Goal: Information Seeking & Learning: Learn about a topic

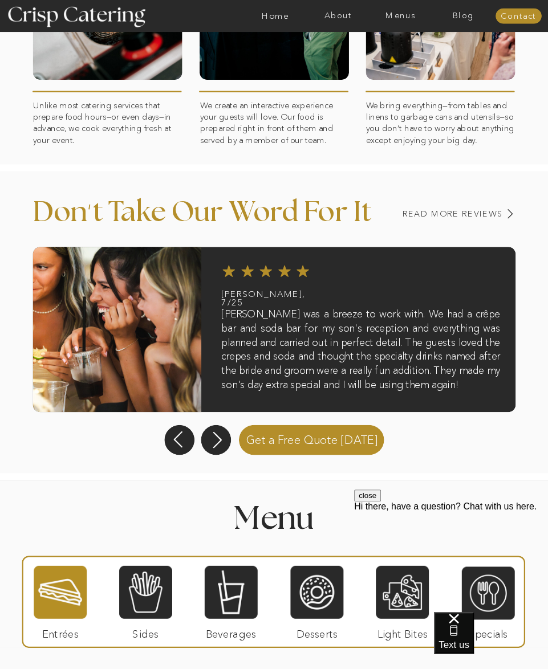
scroll to position [741, 0]
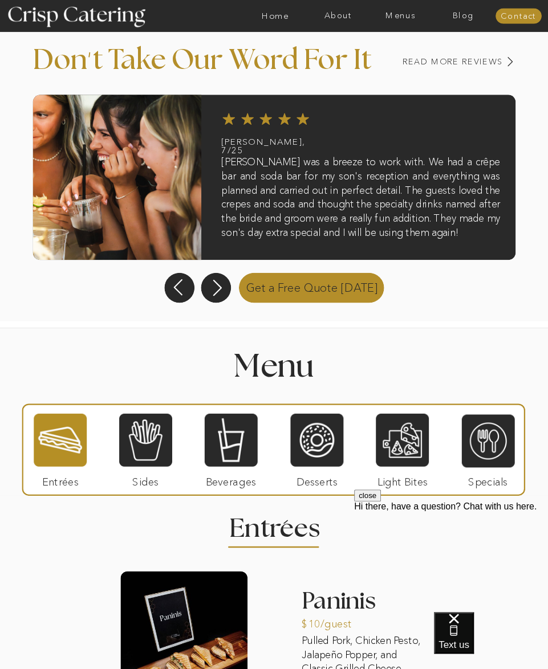
click at [287, 286] on p "Get a Free Quote Today" at bounding box center [312, 287] width 154 height 32
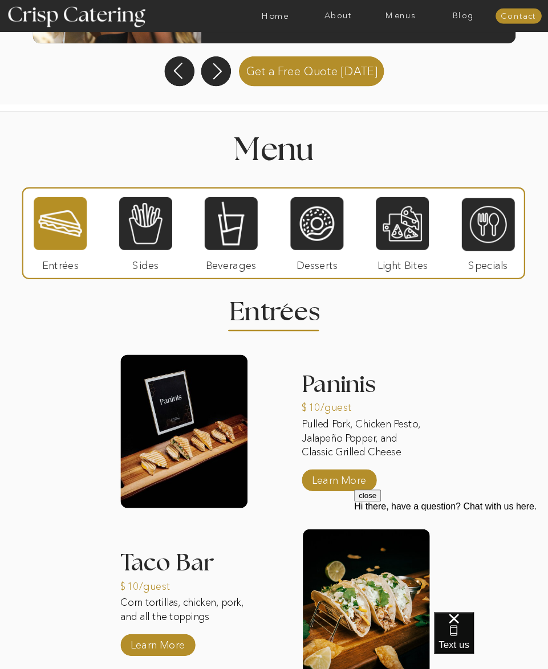
scroll to position [969, 0]
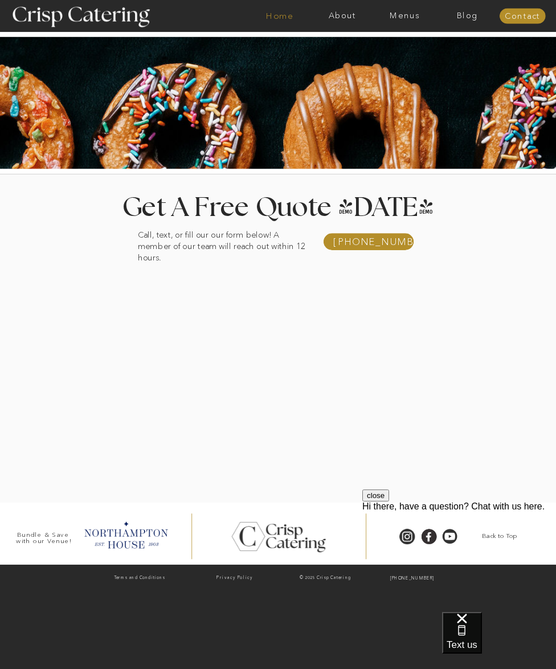
click at [282, 15] on nav "Home" at bounding box center [279, 15] width 63 height 9
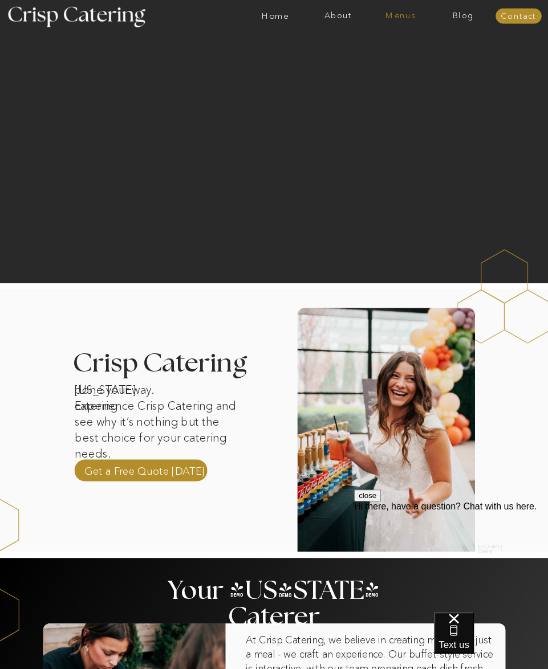
click at [412, 13] on nav "Menus" at bounding box center [400, 15] width 63 height 9
click at [404, 52] on nav "Winter (Sep-Feb)" at bounding box center [399, 53] width 75 height 9
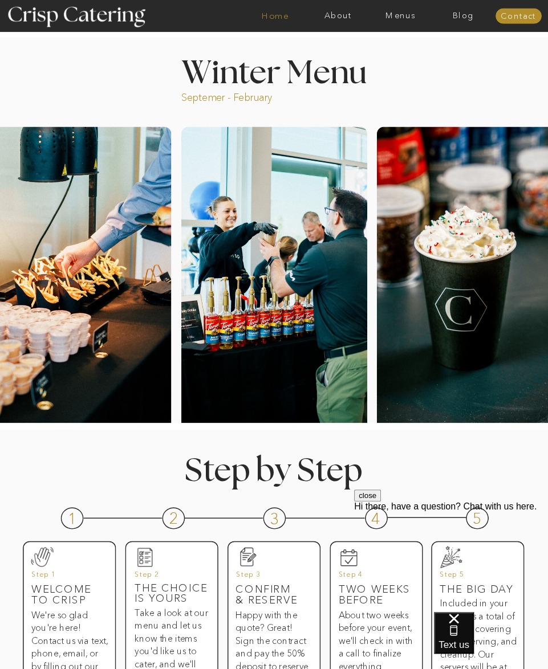
click at [270, 17] on nav "Home" at bounding box center [275, 15] width 63 height 9
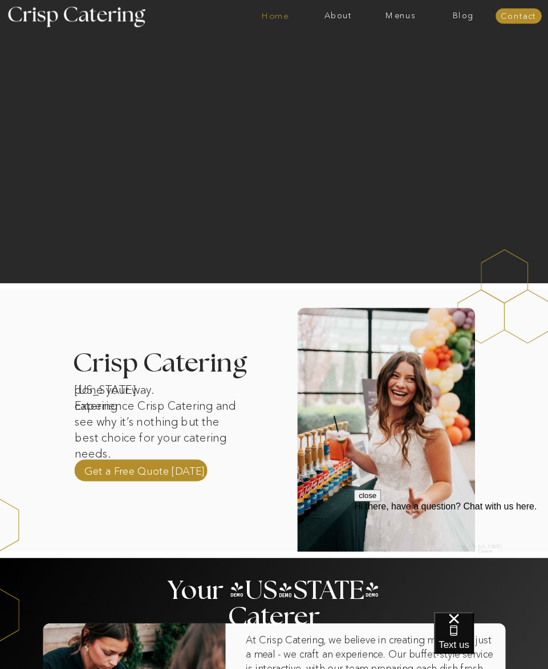
click at [282, 20] on nav "Home" at bounding box center [275, 15] width 63 height 9
click at [280, 14] on nav "Home" at bounding box center [275, 15] width 63 height 9
click at [513, 14] on nav "Contact" at bounding box center [518, 16] width 46 height 9
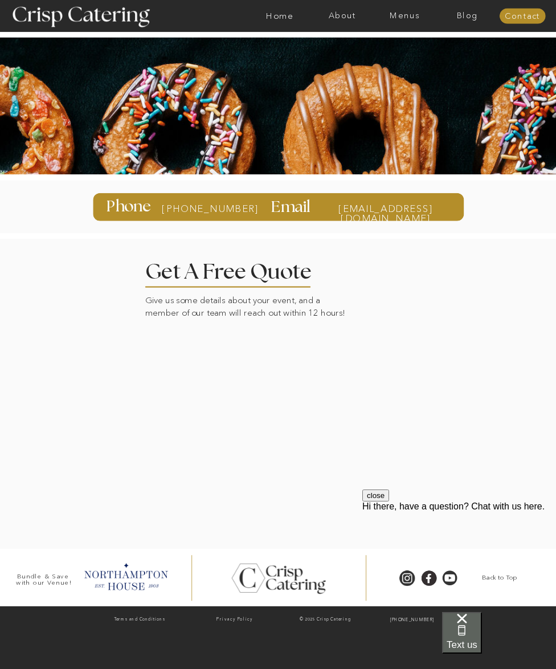
click at [478, 643] on span "Text us" at bounding box center [462, 644] width 31 height 11
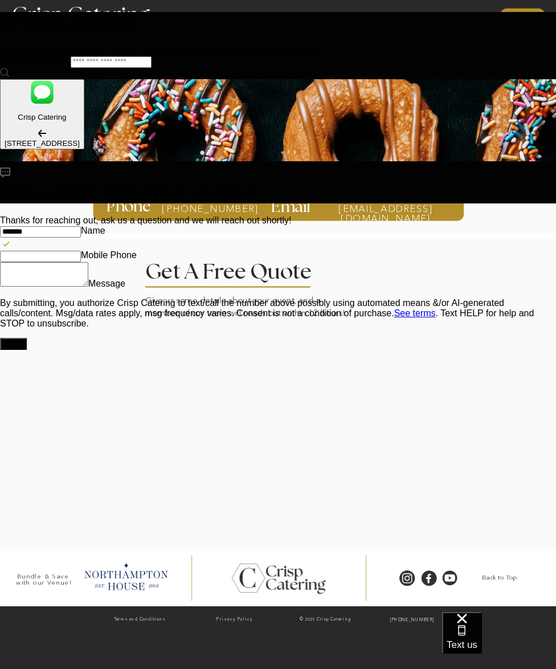
type input "**********"
type Phone "**********"
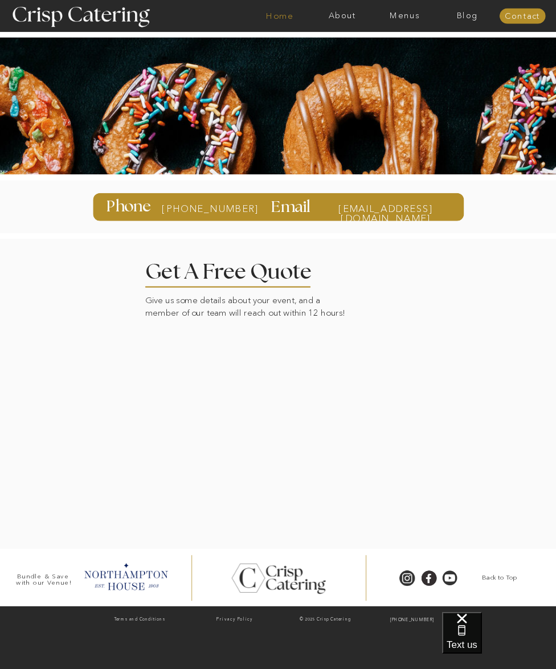
click at [275, 14] on nav "Home" at bounding box center [279, 15] width 63 height 9
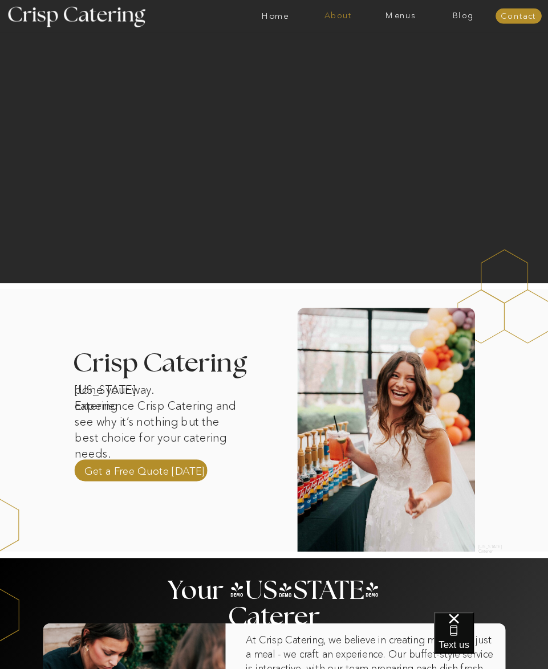
click at [347, 16] on nav "About" at bounding box center [338, 15] width 63 height 9
click at [278, 15] on nav "Home" at bounding box center [275, 15] width 63 height 9
click at [280, 18] on nav "Home" at bounding box center [275, 15] width 63 height 9
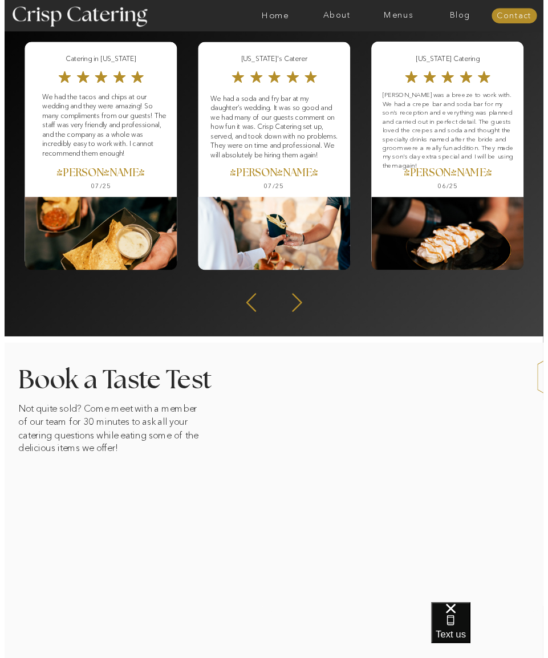
scroll to position [1197, 0]
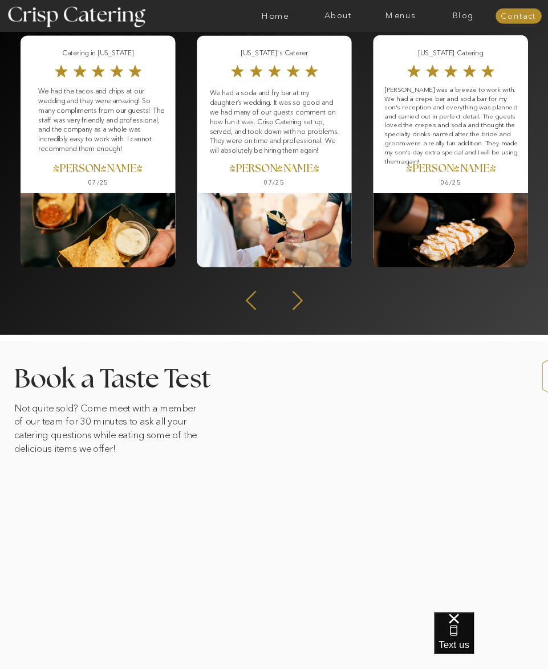
click at [365, 309] on div "About Home Menus Contact Blog About Crisp Crisp Cares Reviews faq About Home Me…" at bounding box center [274, 62] width 548 height 2519
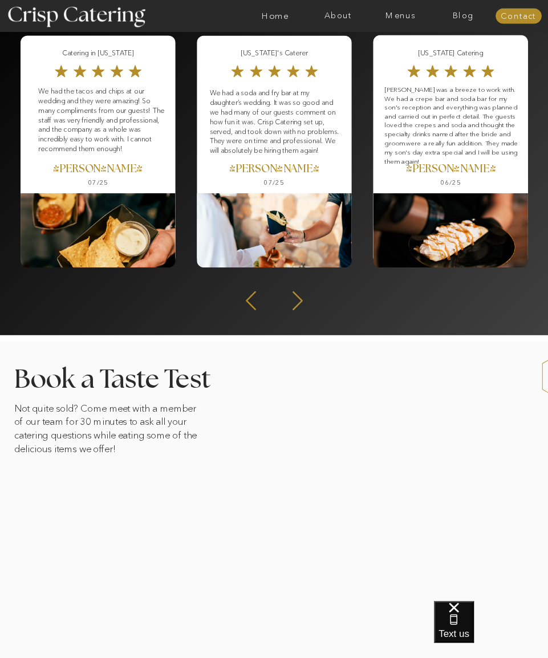
click at [415, 304] on div "About Home Menus Contact Blog About Crisp Crisp Cares Reviews faq About Home Me…" at bounding box center [274, 62] width 548 height 2519
click at [299, 303] on icon at bounding box center [297, 300] width 10 height 19
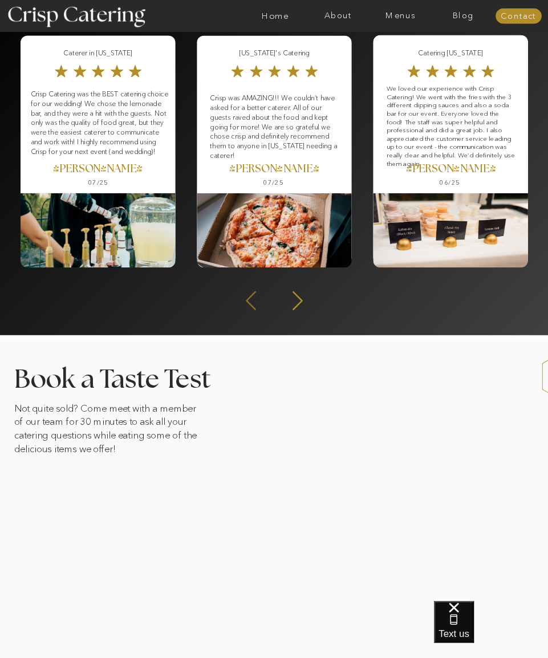
click at [246, 298] on icon at bounding box center [251, 300] width 24 height 22
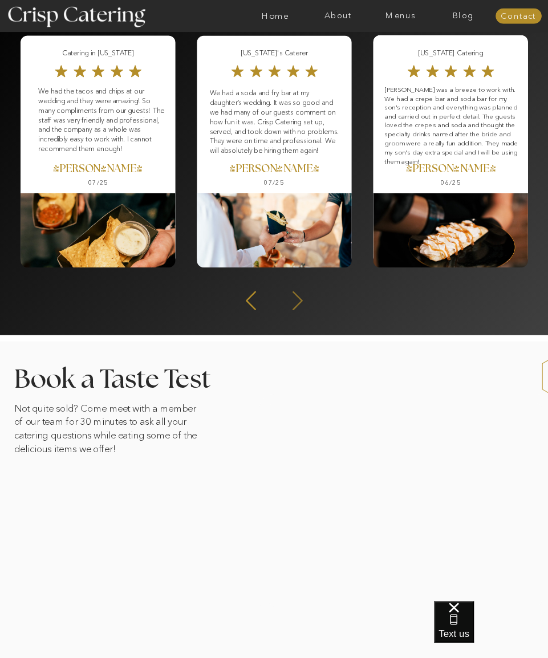
click at [294, 299] on icon at bounding box center [298, 300] width 24 height 22
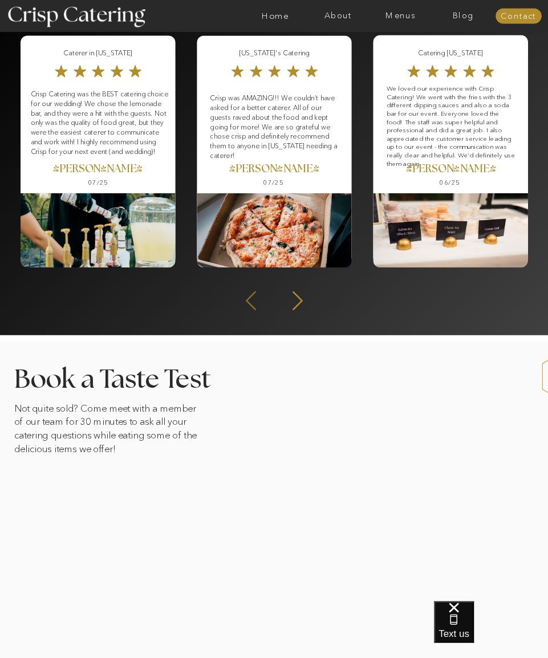
click at [250, 303] on icon at bounding box center [251, 300] width 10 height 19
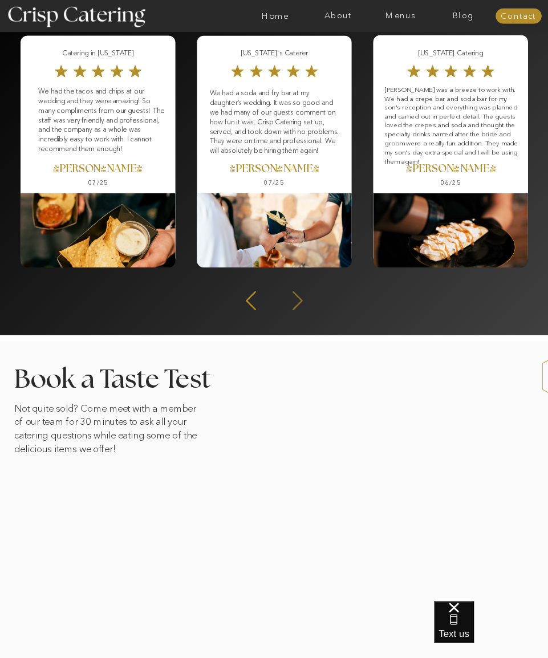
click at [296, 298] on icon at bounding box center [298, 300] width 24 height 22
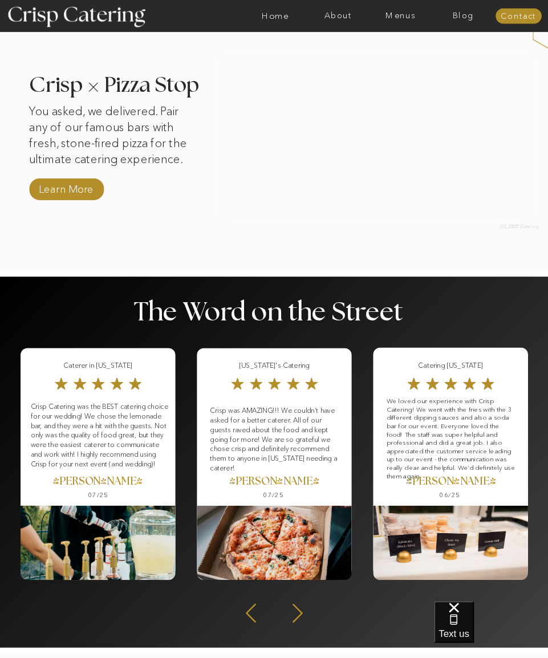
scroll to position [855, 0]
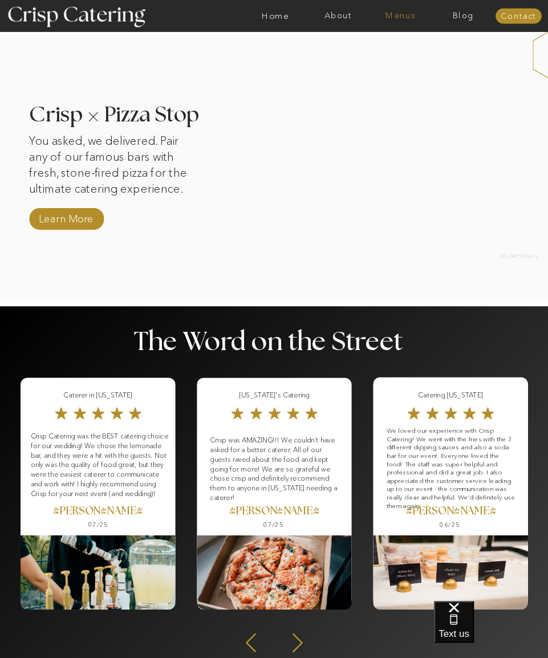
click at [399, 16] on nav "Menus" at bounding box center [400, 15] width 63 height 9
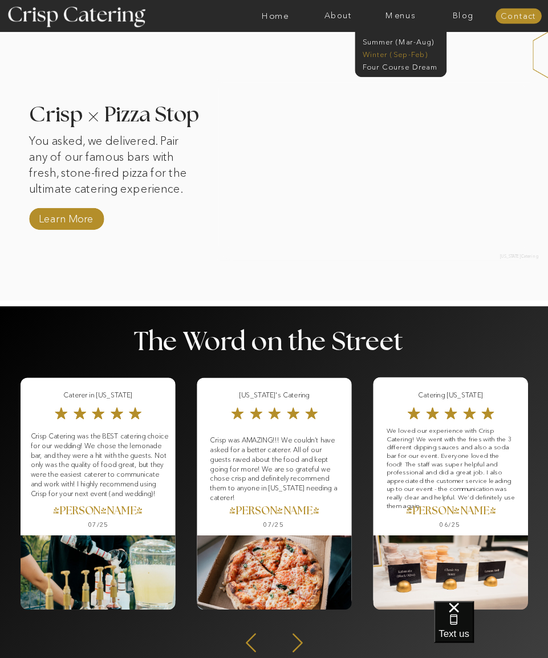
click at [384, 53] on nav "Winter (Sep-Feb)" at bounding box center [399, 53] width 75 height 9
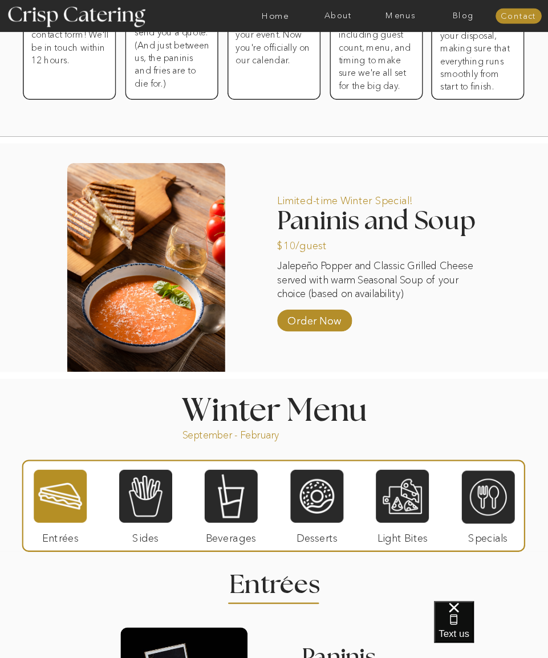
scroll to position [570, 0]
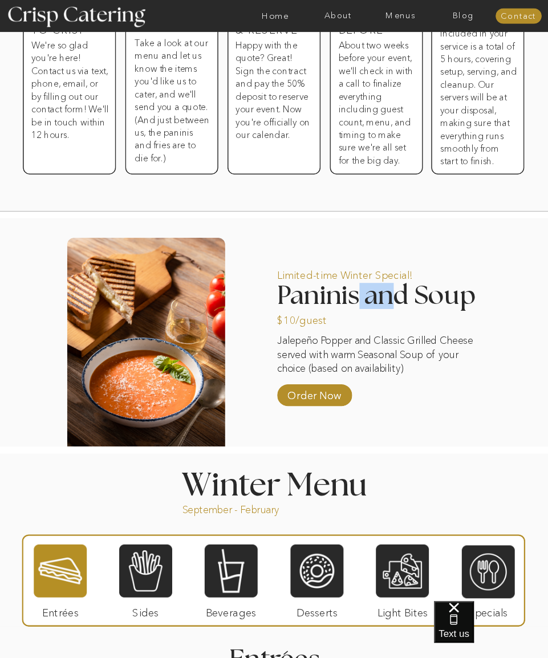
drag, startPoint x: 356, startPoint y: 299, endPoint x: 392, endPoint y: 299, distance: 35.9
click at [390, 299] on h2 "Paninis and Soup" at bounding box center [385, 295] width 216 height 24
click at [414, 299] on h2 "Paninis and Soup" at bounding box center [385, 295] width 216 height 24
drag, startPoint x: 414, startPoint y: 299, endPoint x: 286, endPoint y: 295, distance: 127.7
click at [286, 295] on h2 "Paninis and Soup" at bounding box center [385, 295] width 216 height 24
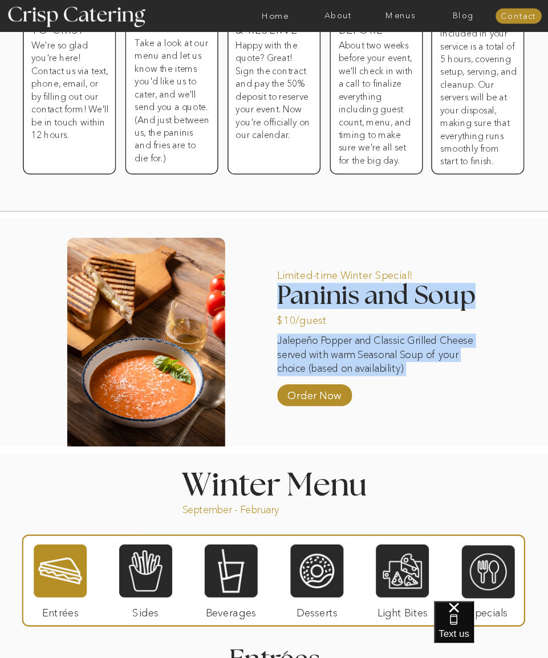
drag, startPoint x: 473, startPoint y: 297, endPoint x: 266, endPoint y: 298, distance: 207.5
click at [344, 302] on h2 "Paninis and Soup" at bounding box center [385, 295] width 216 height 24
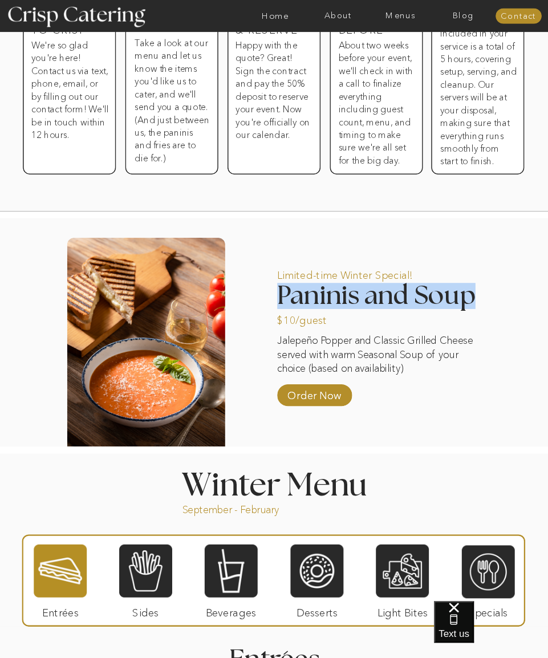
drag, startPoint x: 474, startPoint y: 296, endPoint x: 282, endPoint y: 292, distance: 192.7
click at [282, 292] on h2 "Paninis and Soup" at bounding box center [385, 295] width 216 height 24
click at [472, 299] on h2 "Paninis and Soup" at bounding box center [385, 295] width 216 height 24
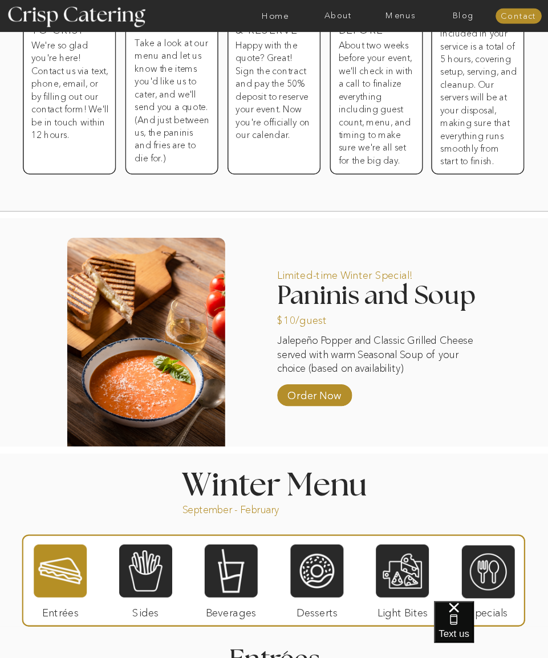
click at [471, 299] on h2 "Paninis and Soup" at bounding box center [385, 295] width 216 height 24
drag, startPoint x: 476, startPoint y: 296, endPoint x: 458, endPoint y: 295, distance: 18.2
click at [463, 295] on h2 "Paninis and Soup" at bounding box center [385, 295] width 216 height 24
click at [476, 304] on h2 "Paninis and Soup" at bounding box center [385, 295] width 216 height 24
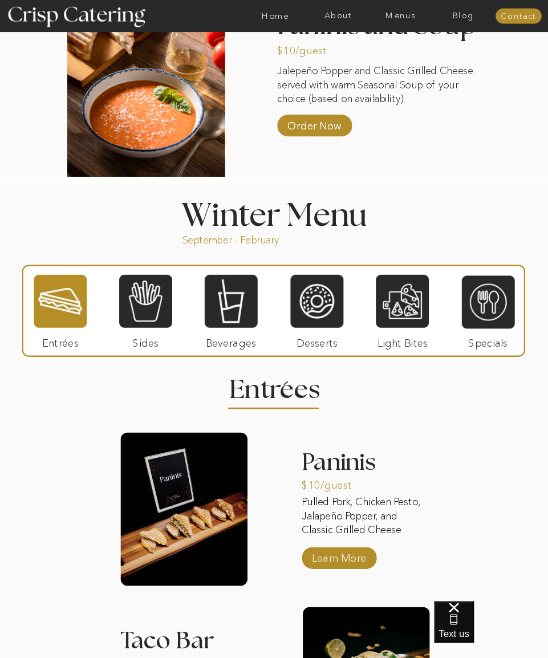
scroll to position [798, 0]
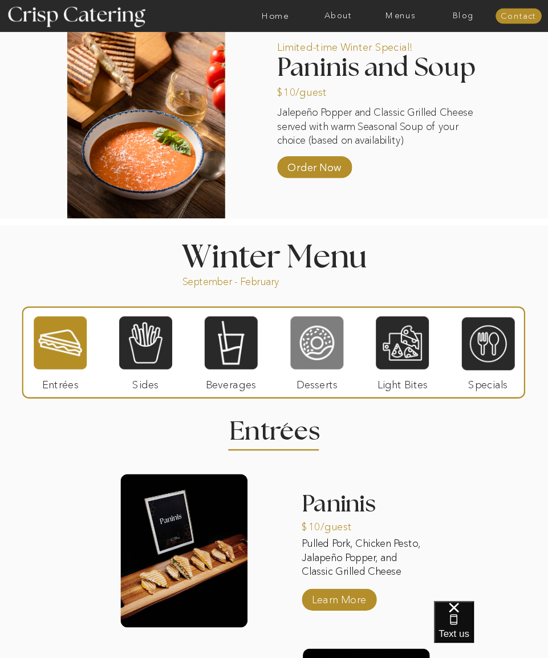
click at [311, 361] on div at bounding box center [316, 342] width 53 height 55
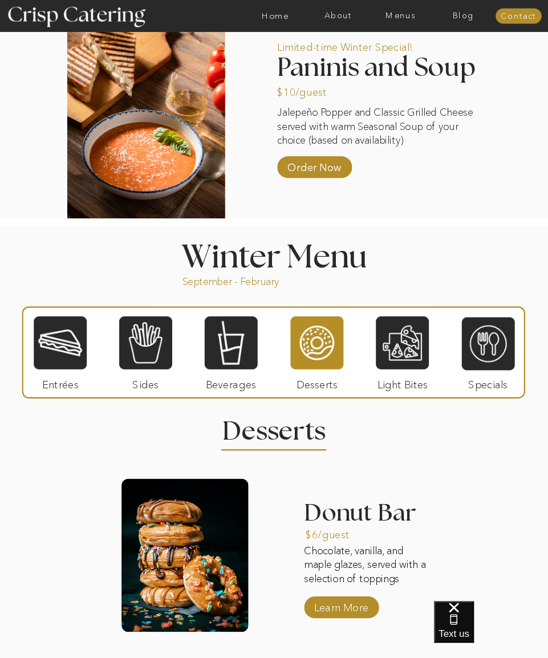
click at [425, 442] on div "About Home Menus Contact Blog About Crisp Crisp Cares Reviews faq About Home Me…" at bounding box center [274, 469] width 548 height 2534
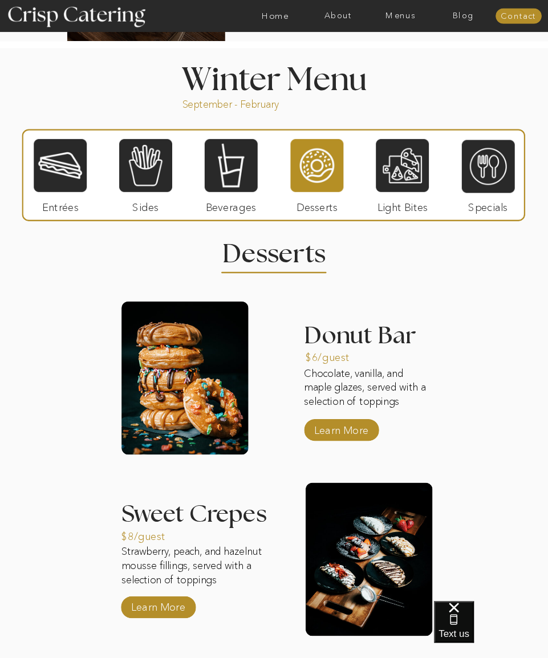
scroll to position [969, 0]
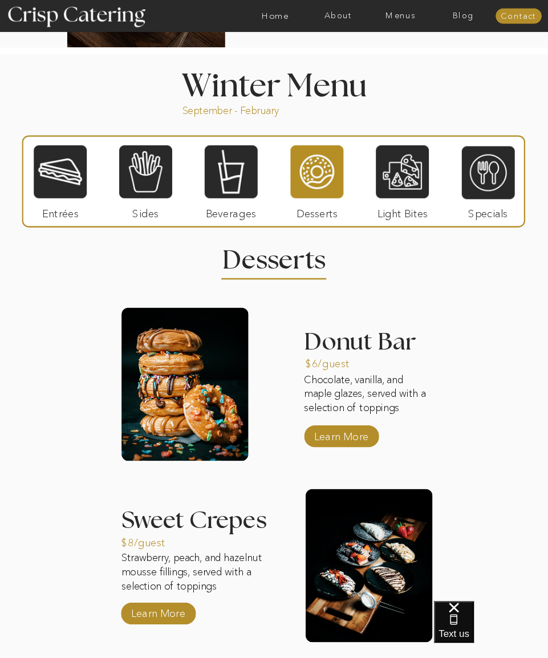
click at [461, 504] on div "About Home Menus Contact Blog About Crisp Crisp Cares Reviews faq About Home Me…" at bounding box center [274, 298] width 548 height 2534
click at [456, 505] on div "About Home Menus Contact Blog About Crisp Crisp Cares Reviews faq About Home Me…" at bounding box center [274, 298] width 548 height 2534
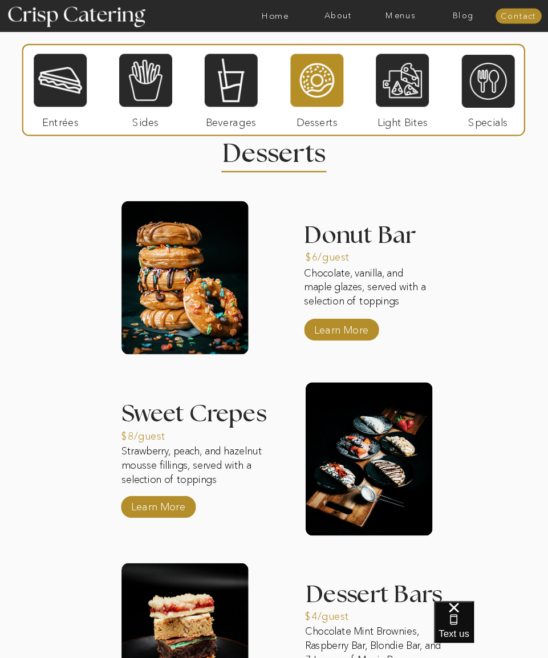
scroll to position [1083, 0]
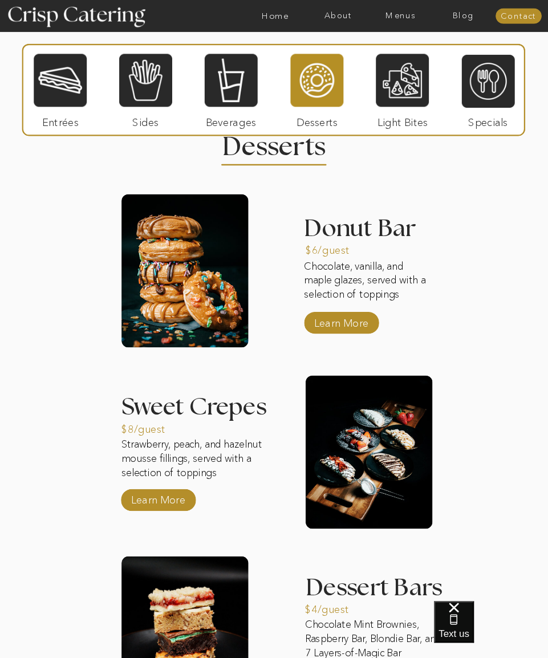
click at [218, 503] on div "About Home Menus Contact Blog About Crisp Crisp Cares Reviews faq About Home Me…" at bounding box center [274, 184] width 548 height 2535
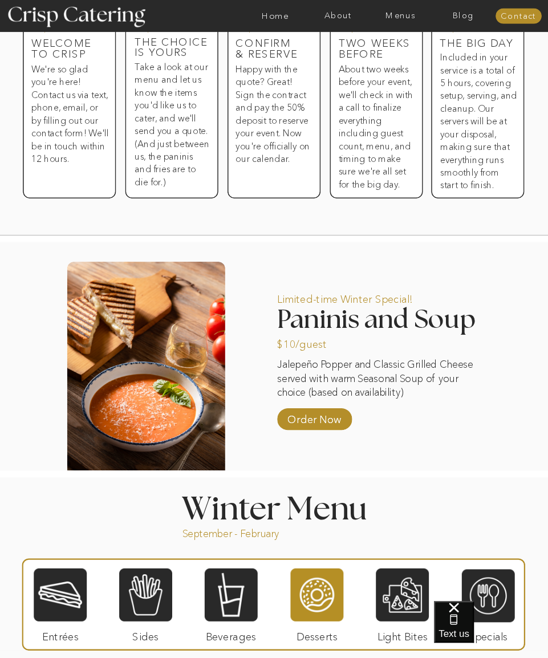
scroll to position [570, 0]
